Goal: Information Seeking & Learning: Find specific fact

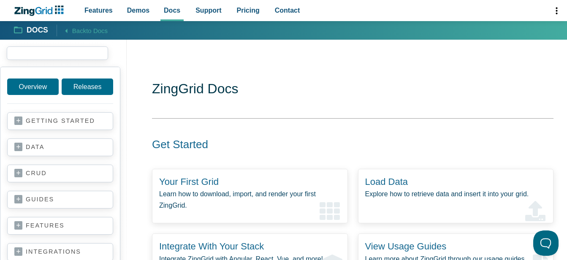
click at [30, 55] on input "search input" at bounding box center [57, 53] width 101 height 14
click at [39, 197] on link "guides" at bounding box center [60, 199] width 92 height 8
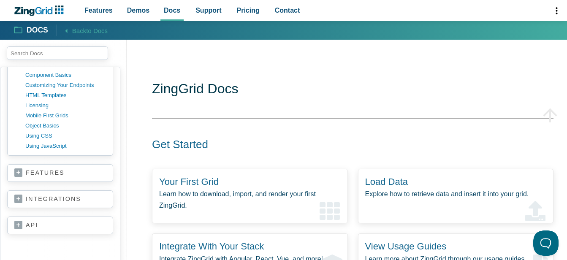
scroll to position [42, 0]
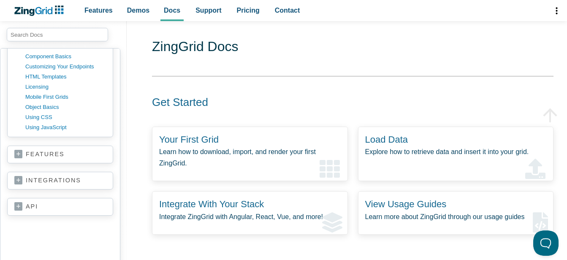
click at [47, 155] on link "features" at bounding box center [60, 154] width 92 height 8
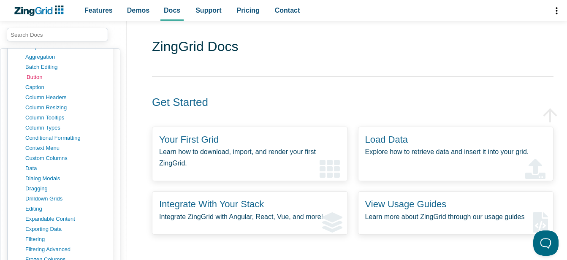
scroll to position [333, 0]
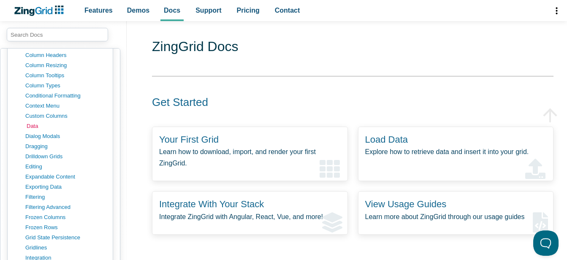
click at [28, 126] on link "data" at bounding box center [67, 126] width 81 height 10
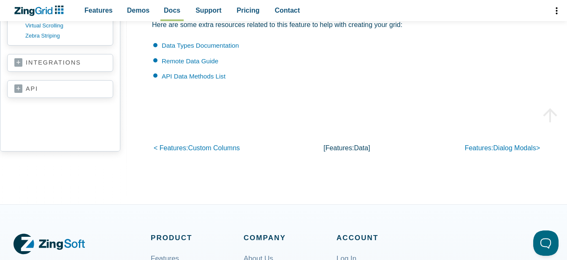
scroll to position [1604, 0]
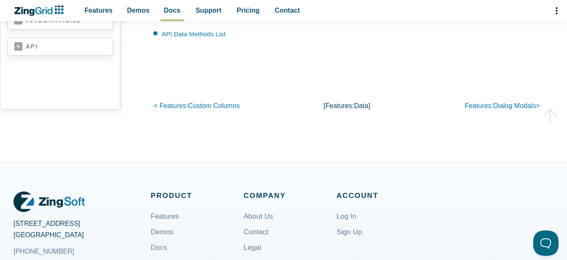
click at [48, 125] on aside "Overview Releases getting started your first grid data basics CRUD basics addin…" at bounding box center [63, 18] width 127 height 288
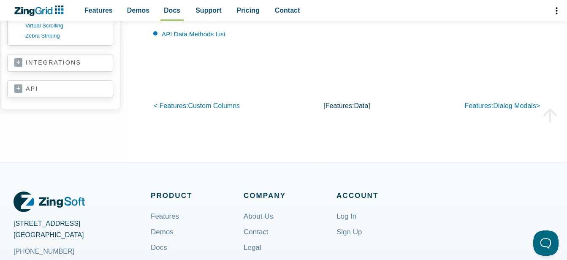
click at [42, 60] on link "integrations" at bounding box center [60, 63] width 92 height 8
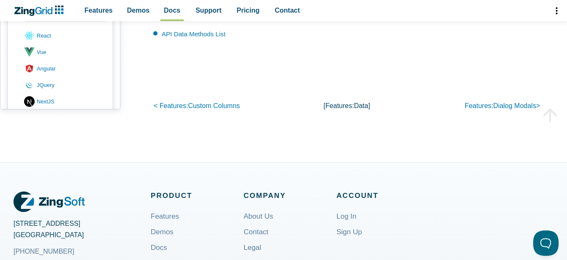
scroll to position [653, 0]
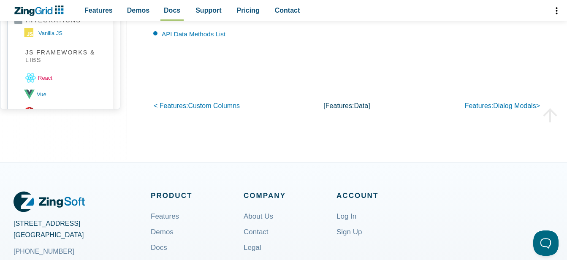
click at [39, 82] on link "react" at bounding box center [66, 78] width 82 height 16
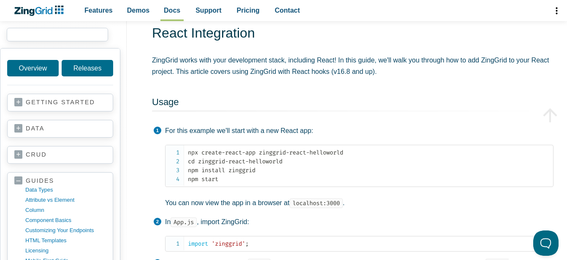
click at [37, 33] on input "search input" at bounding box center [57, 35] width 101 height 14
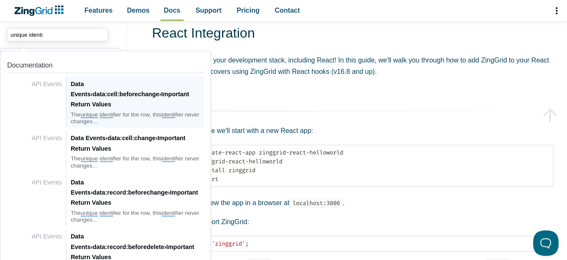
click at [127, 92] on div "Data Events › data:cell:beforechange › Important Return Values" at bounding box center [136, 94] width 133 height 31
type input "unique identi"
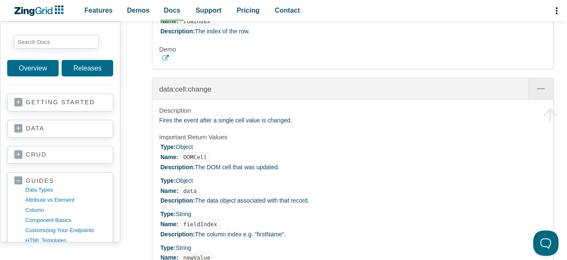
scroll to position [10173, 0]
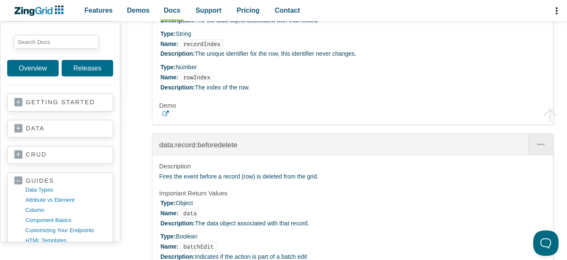
scroll to position [10831, 0]
